Goal: Task Accomplishment & Management: Manage account settings

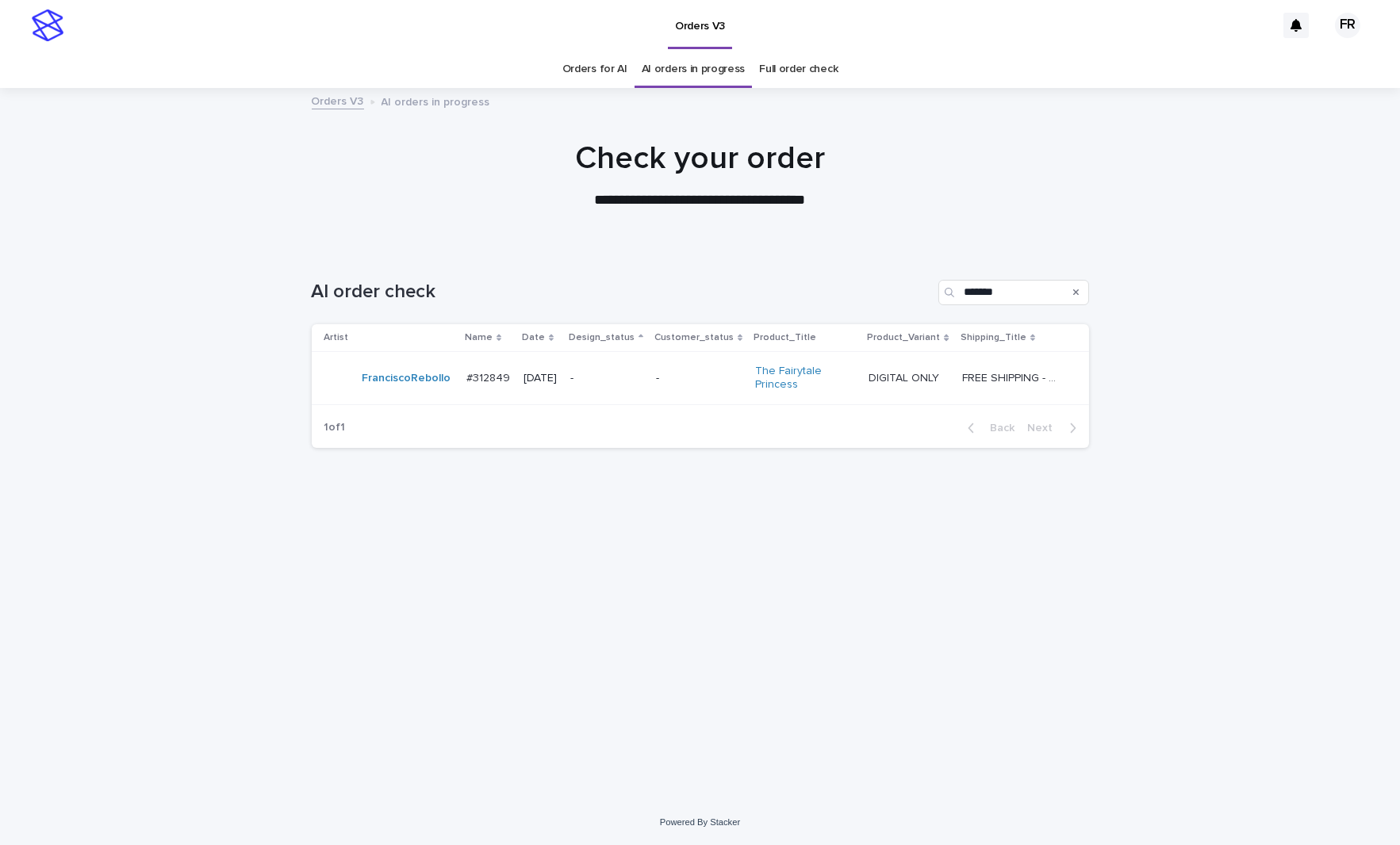
click at [889, 384] on div "DIGITAL ONLY DIGITAL ONLY" at bounding box center [908, 378] width 80 height 26
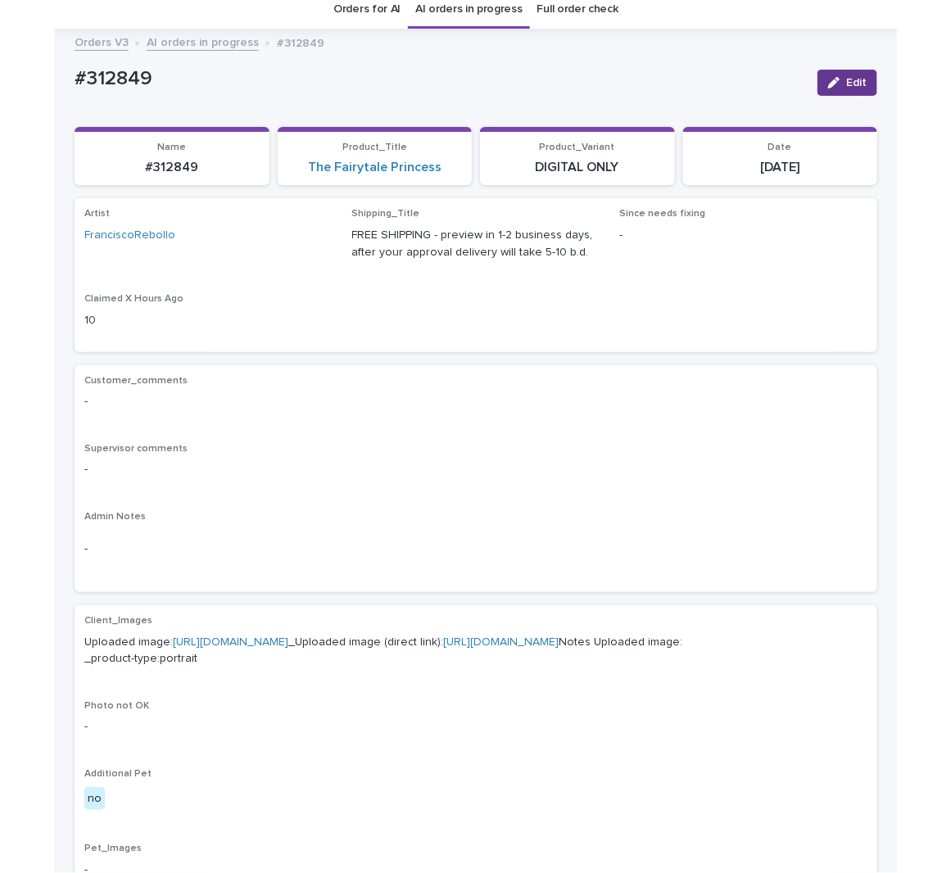
scroll to position [52, 0]
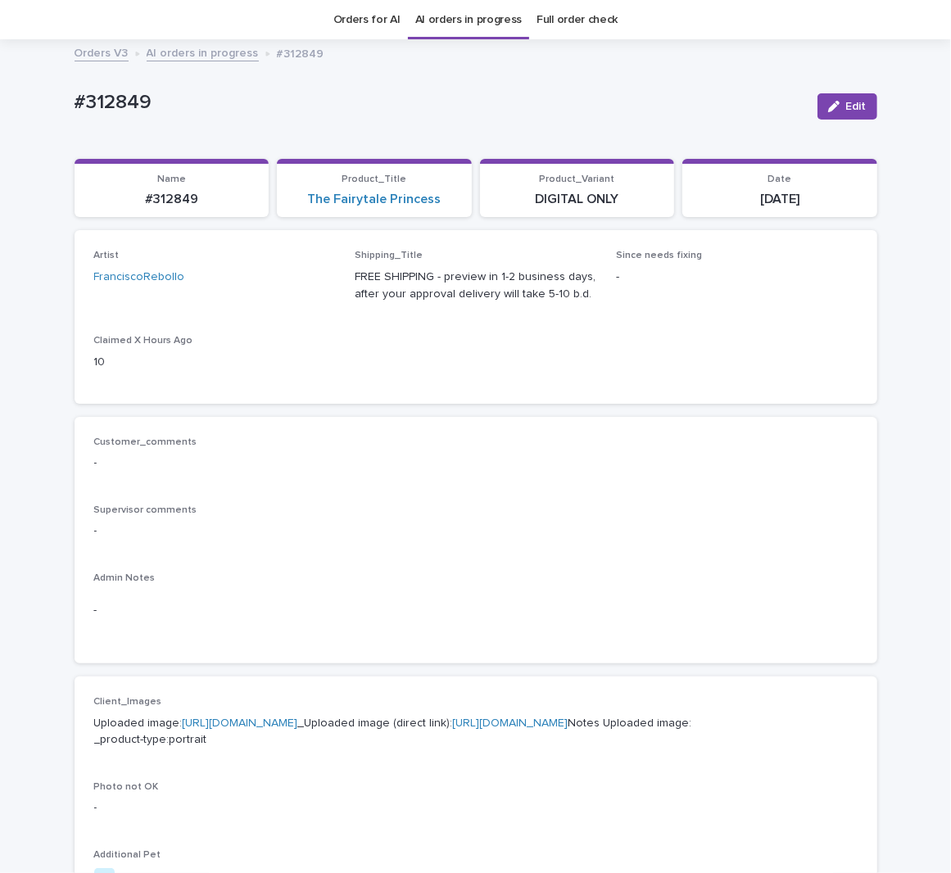
click at [697, 497] on div "Customer_comments - Supervisor comments - Admin Notes -" at bounding box center [475, 541] width 763 height 208
click at [553, 471] on div "Customer_comments -" at bounding box center [475, 461] width 763 height 48
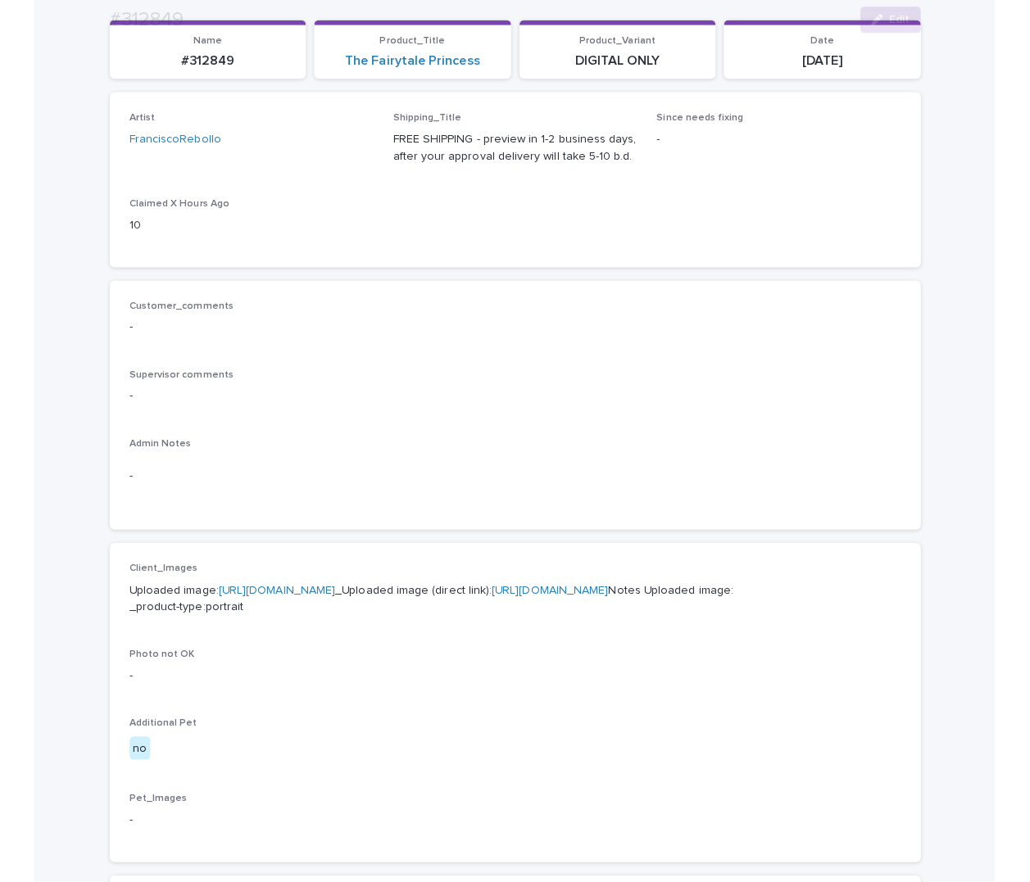
scroll to position [297, 0]
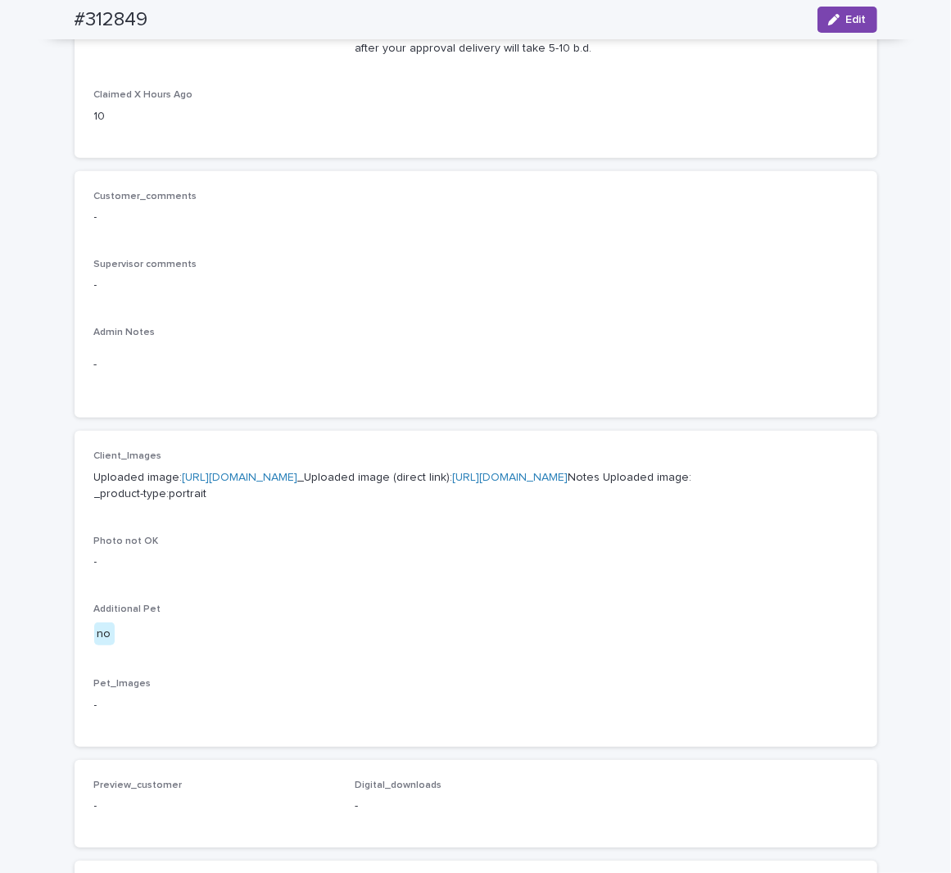
click at [495, 584] on div "Photo not OK -" at bounding box center [475, 560] width 763 height 48
click at [472, 504] on p "Uploaded image: [URL][DOMAIN_NAME] _Uploaded image (direct link): [URL][DOMAIN_…" at bounding box center [475, 486] width 763 height 34
click at [472, 483] on link "[URL][DOMAIN_NAME]" at bounding box center [510, 477] width 115 height 11
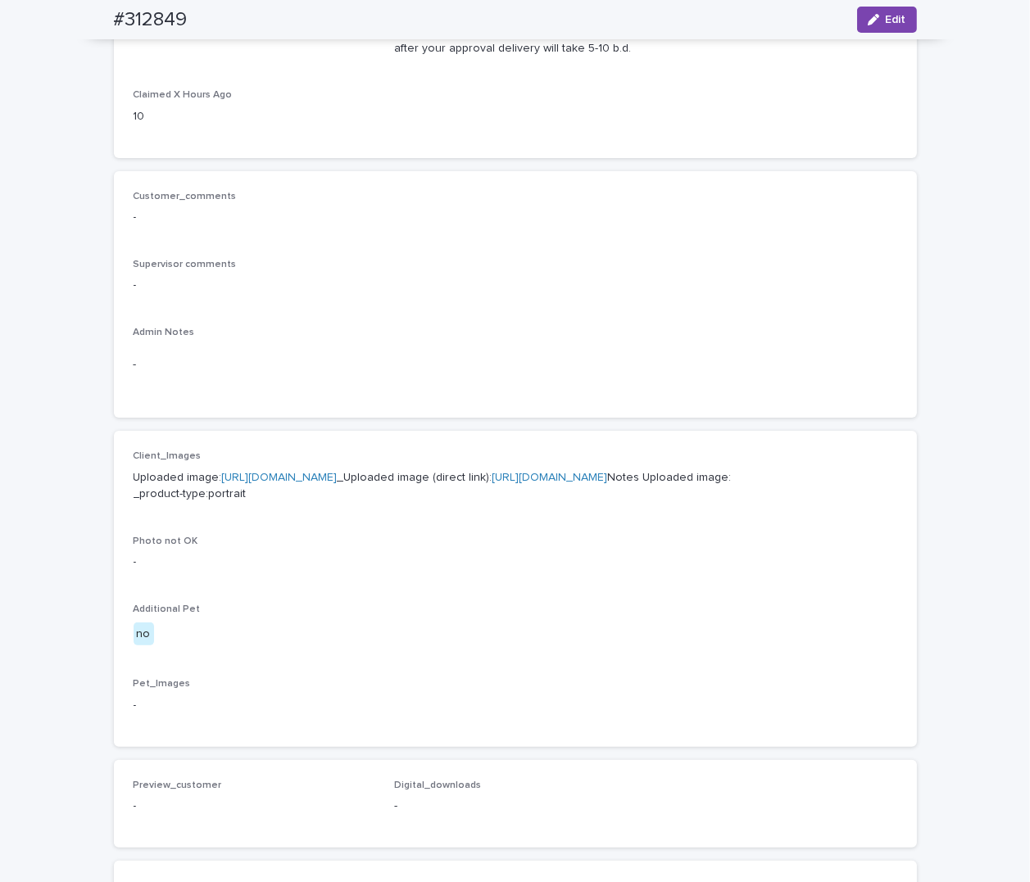
click at [627, 315] on div "Customer_comments - Supervisor comments - Admin Notes -" at bounding box center [515, 295] width 763 height 208
click at [814, 333] on p "Admin Notes" at bounding box center [515, 332] width 763 height 11
drag, startPoint x: 951, startPoint y: 610, endPoint x: 944, endPoint y: 617, distance: 9.3
click at [951, 610] on div "Loading... Saving… Loading... Saving… #312849 Edit #312849 Edit Sorry, there wa…" at bounding box center [515, 541] width 1030 height 1492
drag, startPoint x: 889, startPoint y: 15, endPoint x: 784, endPoint y: 97, distance: 133.7
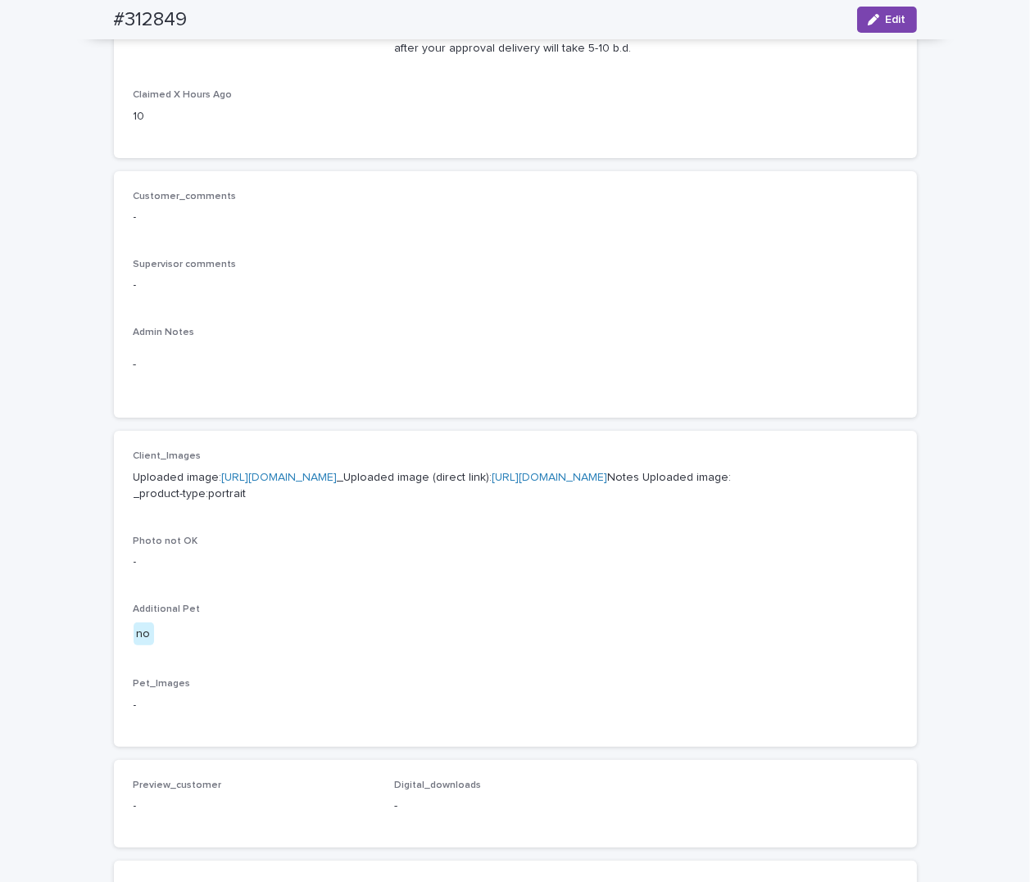
click at [889, 16] on span "Edit" at bounding box center [895, 19] width 20 height 11
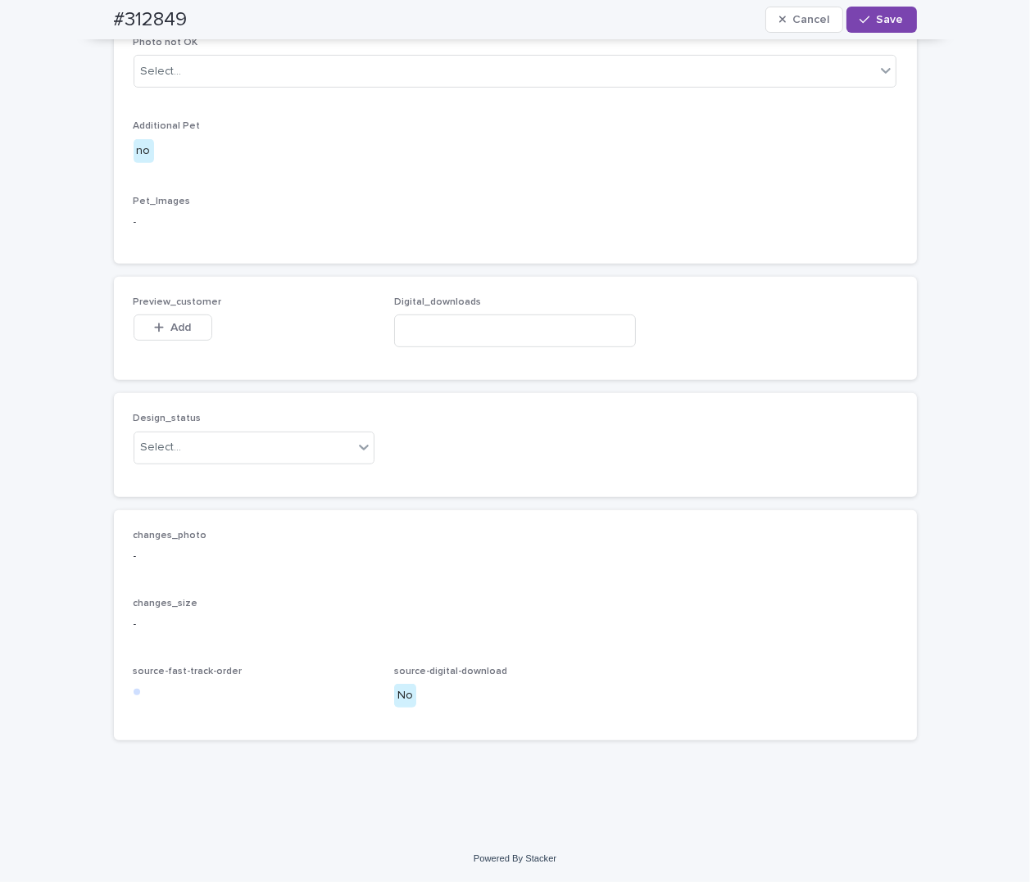
scroll to position [812, 0]
click at [183, 455] on input "text" at bounding box center [184, 448] width 2 height 14
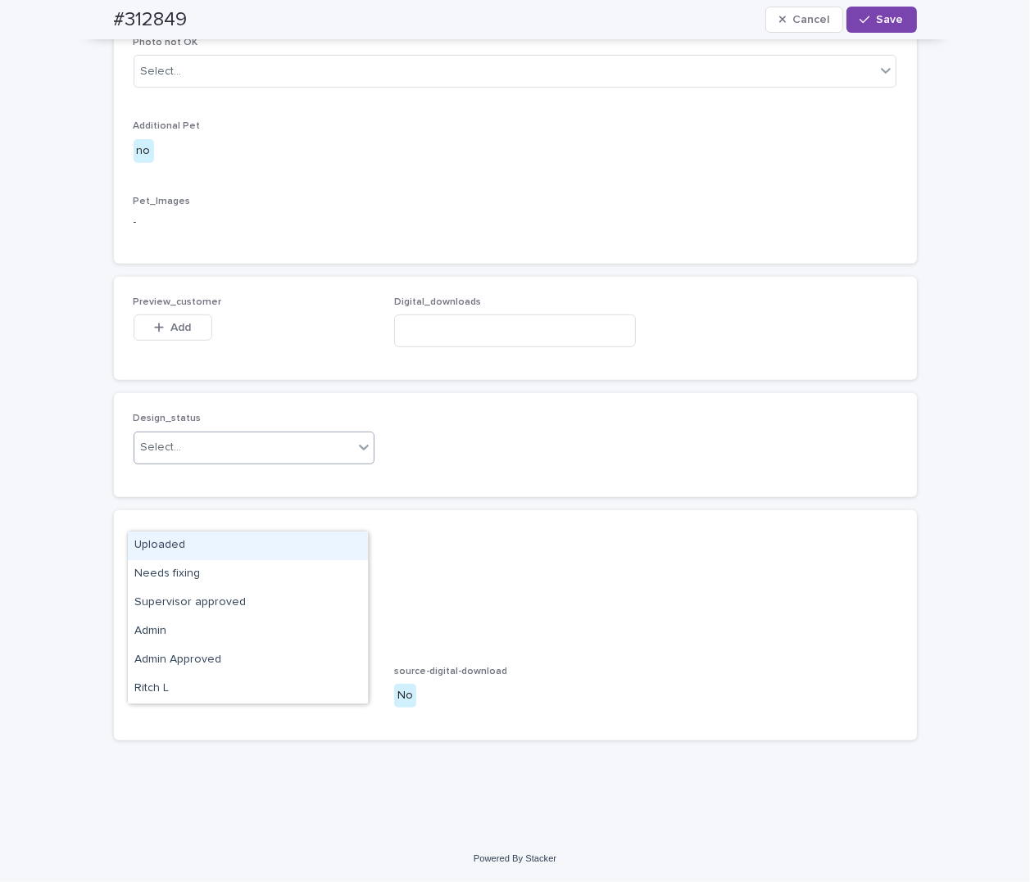
drag, startPoint x: 175, startPoint y: 541, endPoint x: 169, endPoint y: 495, distance: 46.3
click at [175, 540] on div "Uploaded" at bounding box center [248, 546] width 240 height 29
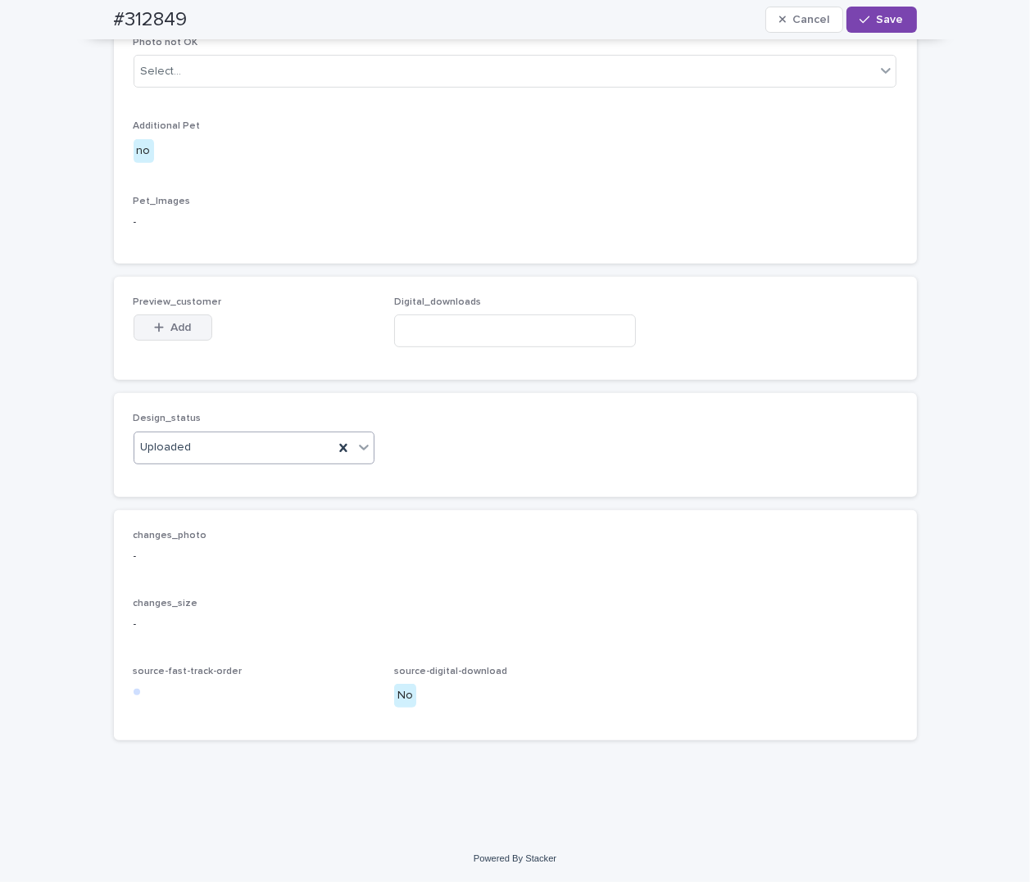
click at [163, 341] on button "Add" at bounding box center [173, 328] width 79 height 26
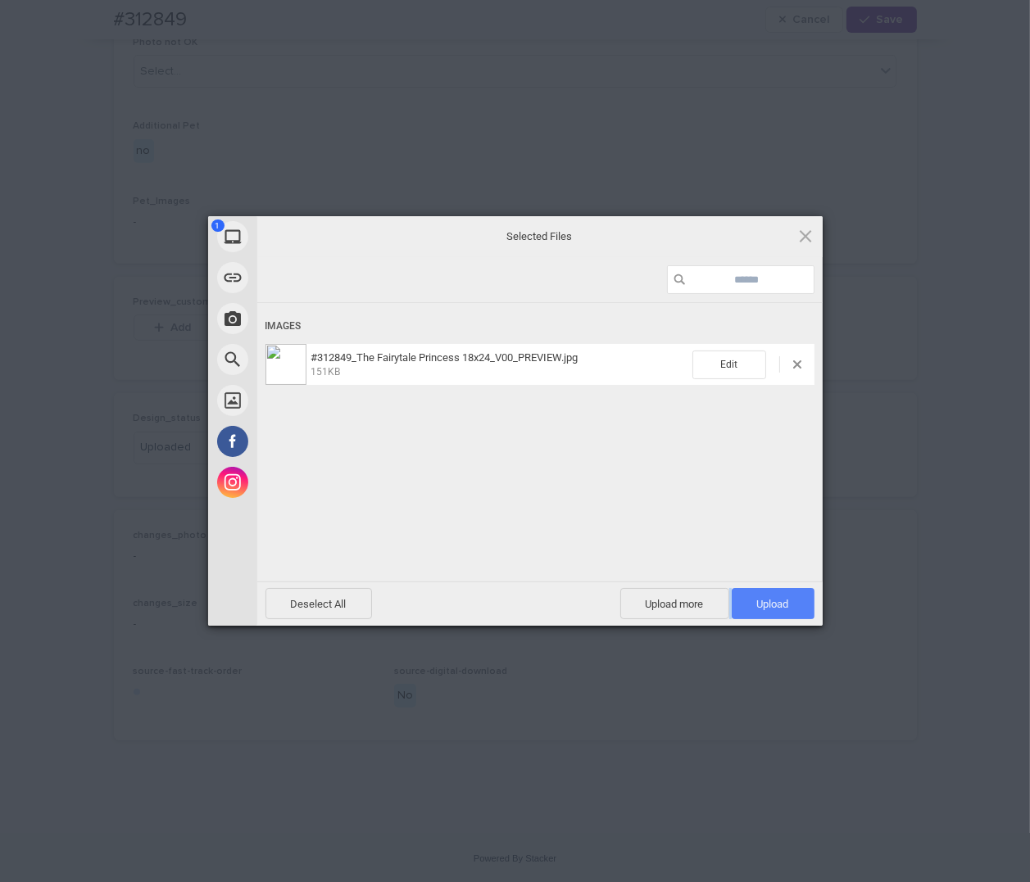
click at [765, 589] on div "Deselect All Upload more Upload 1" at bounding box center [539, 604] width 565 height 44
click at [743, 599] on span "Upload 1" at bounding box center [772, 603] width 83 height 31
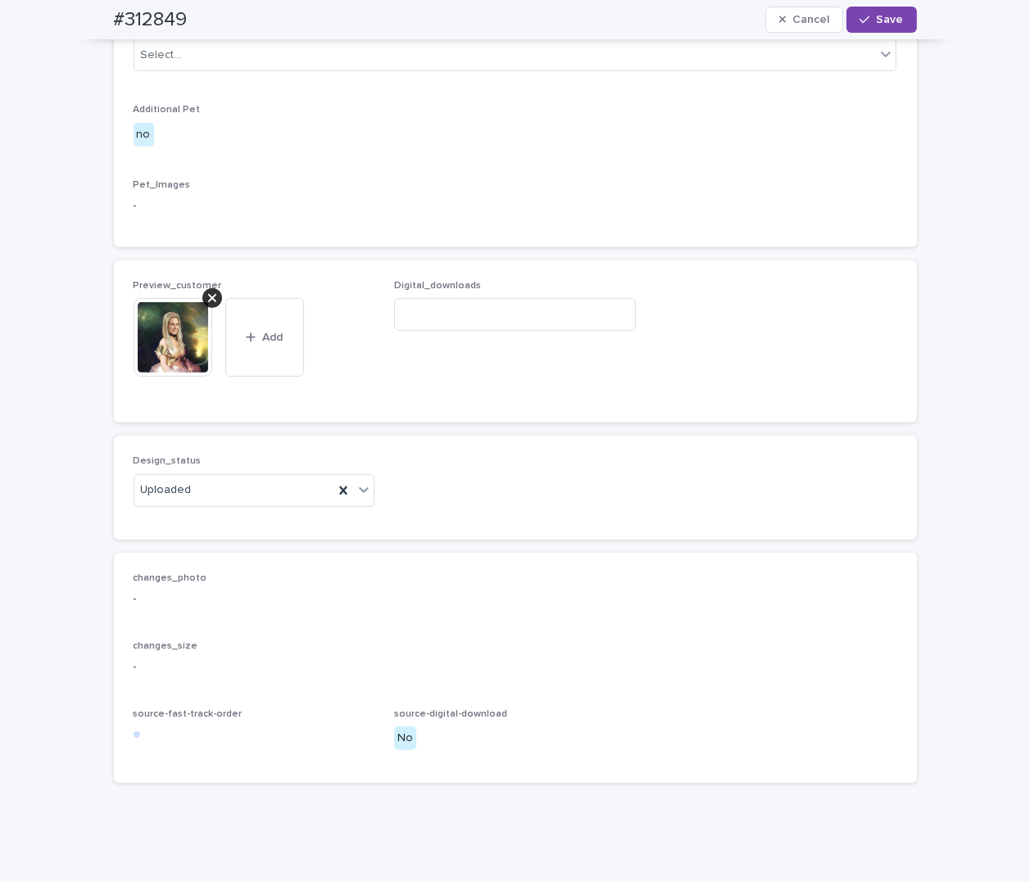
scroll to position [841, 0]
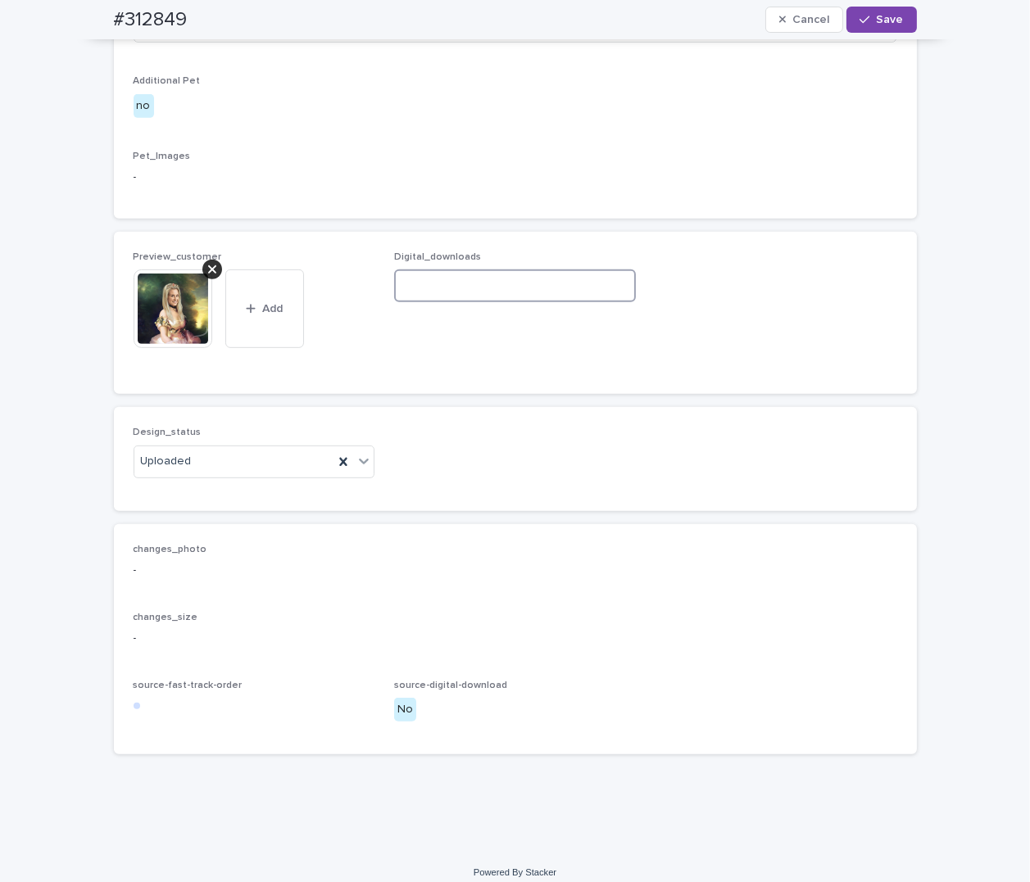
click at [450, 302] on input at bounding box center [515, 285] width 242 height 33
paste input "**********"
type input "**********"
drag, startPoint x: 889, startPoint y: 26, endPoint x: 866, endPoint y: 31, distance: 24.3
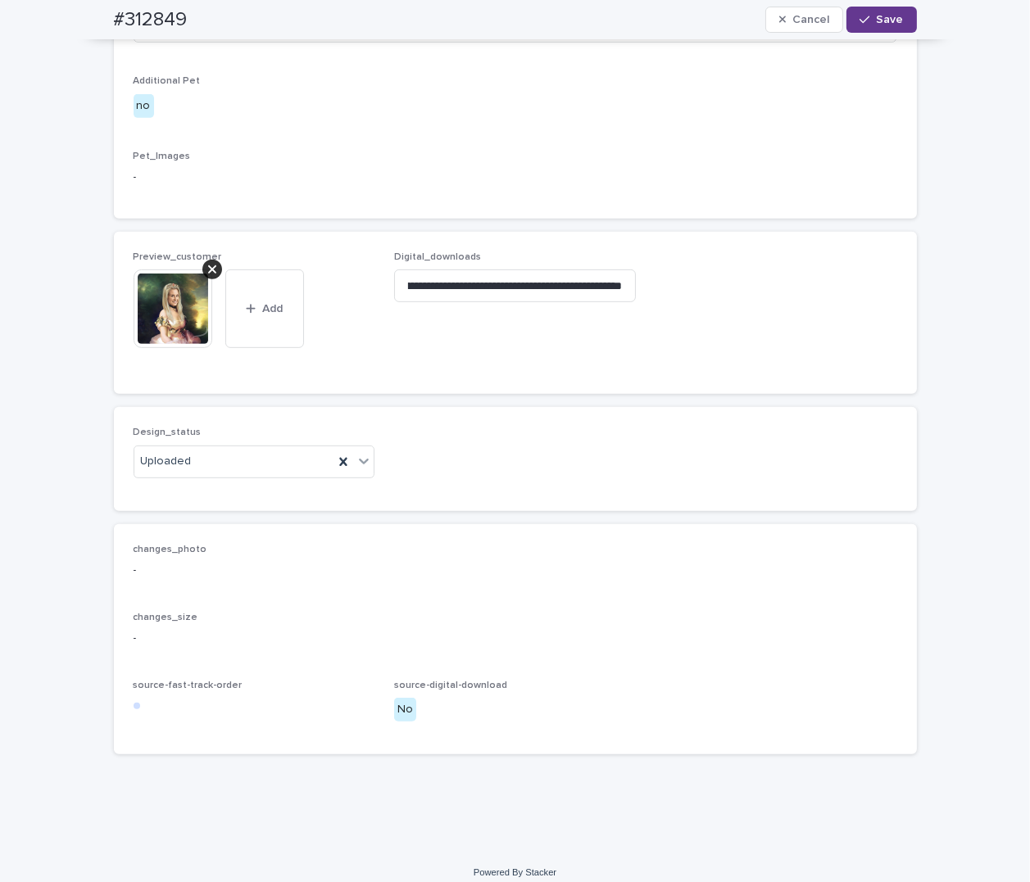
click at [889, 26] on button "Save" at bounding box center [881, 20] width 70 height 26
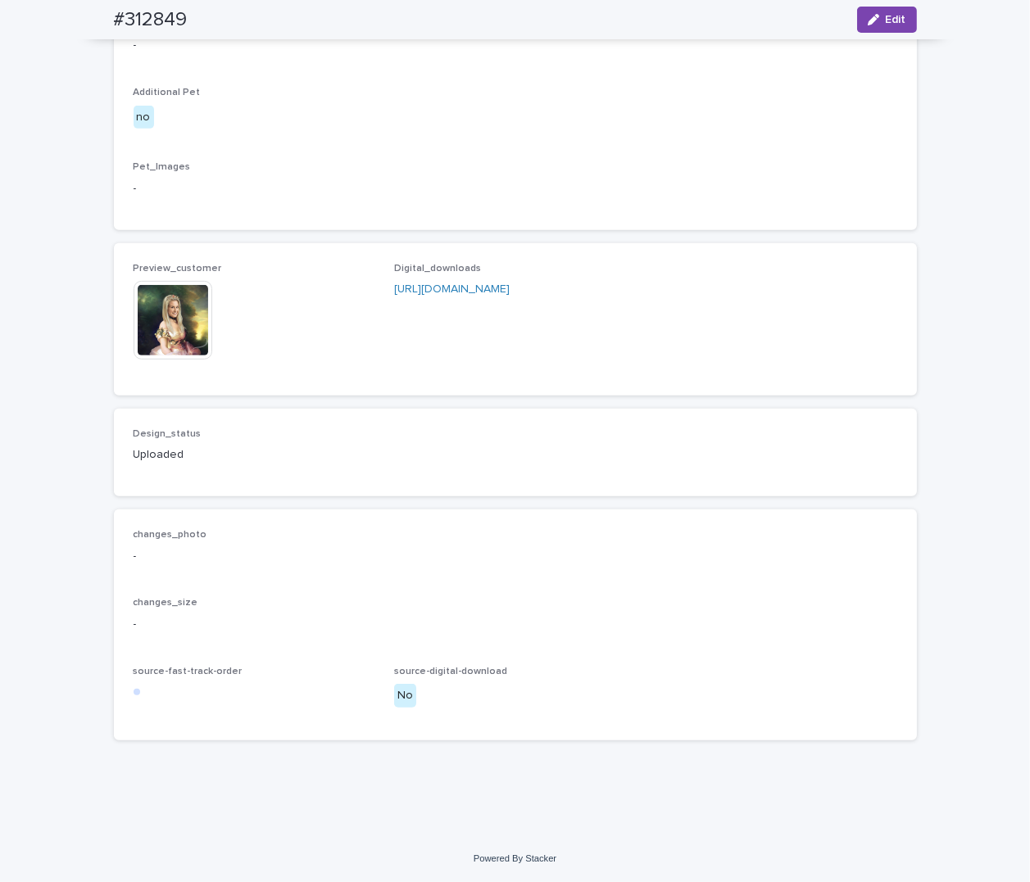
scroll to position [822, 0]
click at [164, 360] on img at bounding box center [173, 320] width 79 height 79
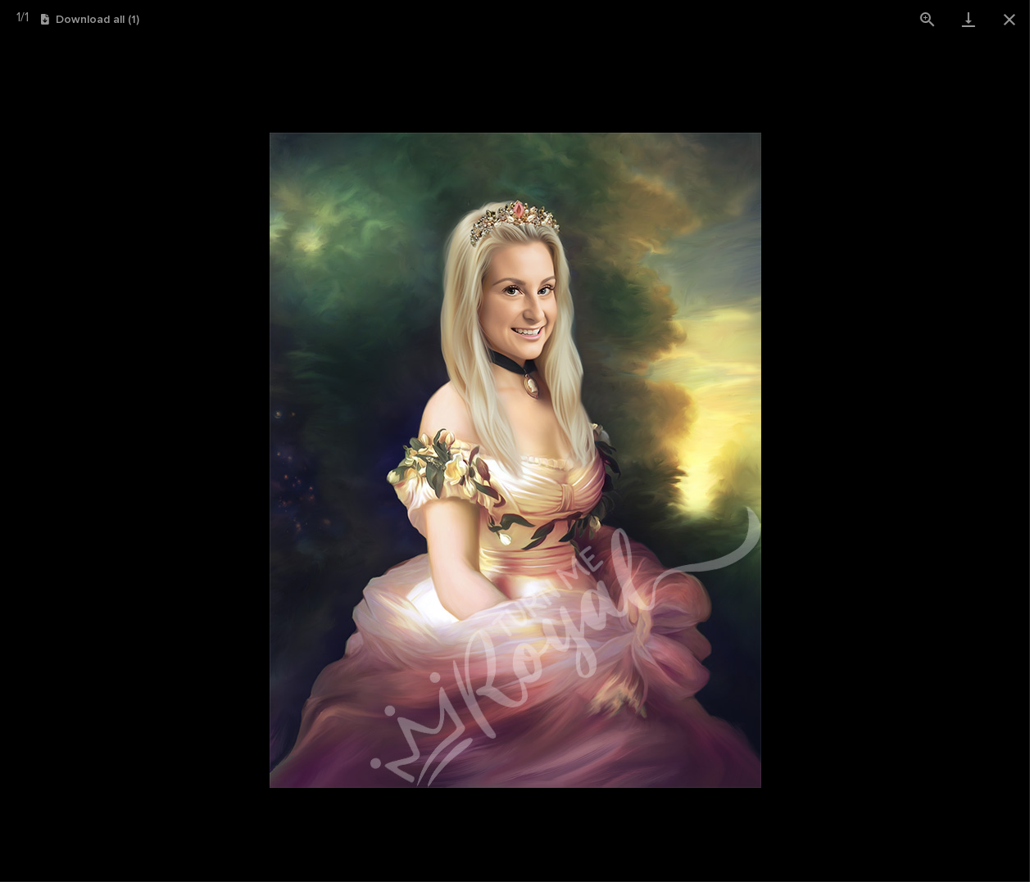
click at [966, 292] on picture at bounding box center [515, 460] width 1030 height 844
